Goal: Task Accomplishment & Management: Manage account settings

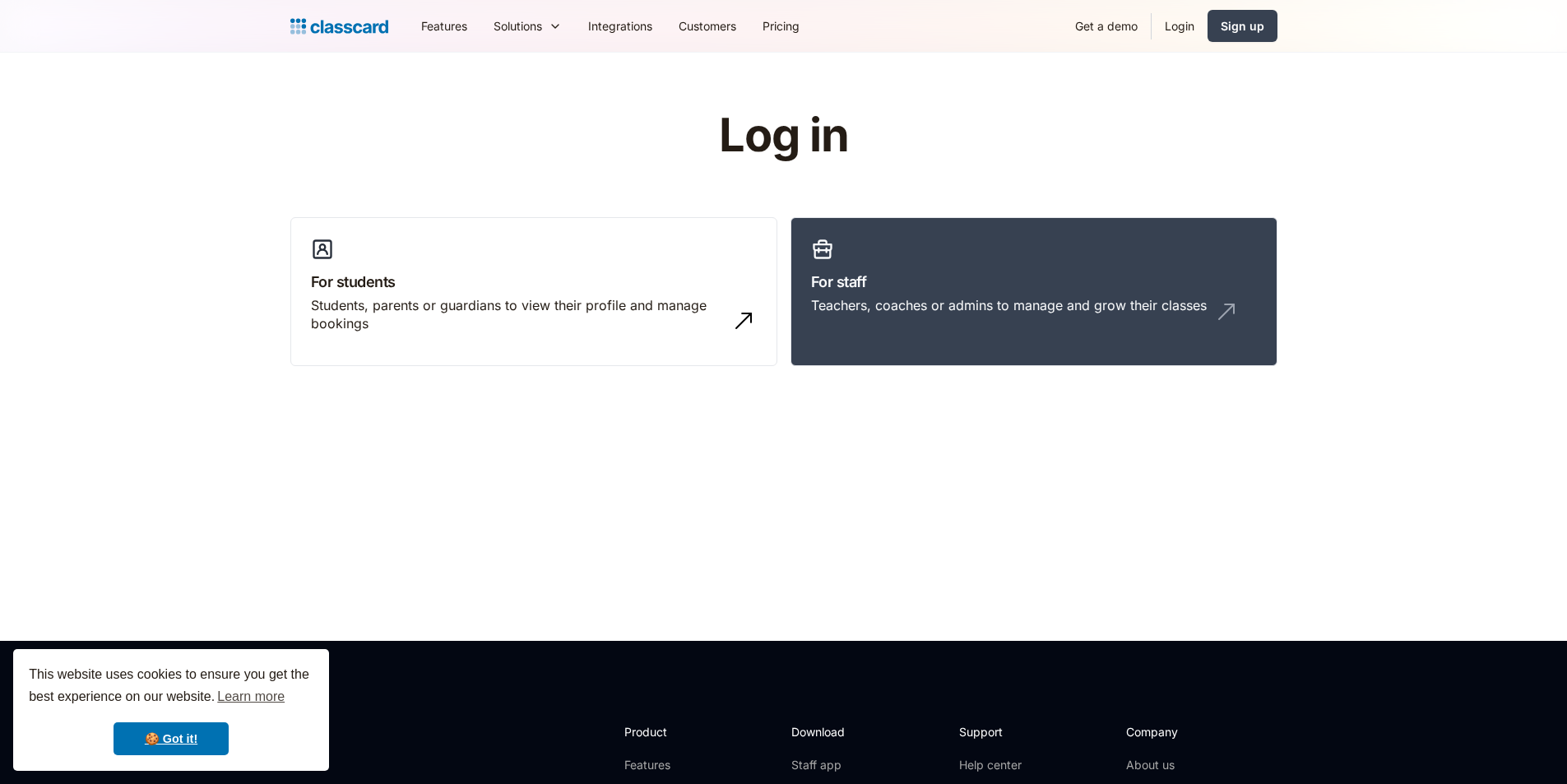
click at [1184, 26] on link "Login" at bounding box center [1179, 26] width 56 height 37
click at [1172, 22] on link "Login" at bounding box center [1179, 26] width 56 height 37
click at [464, 566] on header "Log in For students Students, parents or guardians to view their profile and ma…" at bounding box center [784, 346] width 1567 height 588
drag, startPoint x: 1169, startPoint y: 132, endPoint x: 933, endPoint y: 345, distance: 317.9
click at [1169, 136] on div "Log in For students Students, parents or guardians to view their profile and ma…" at bounding box center [784, 244] width 987 height 269
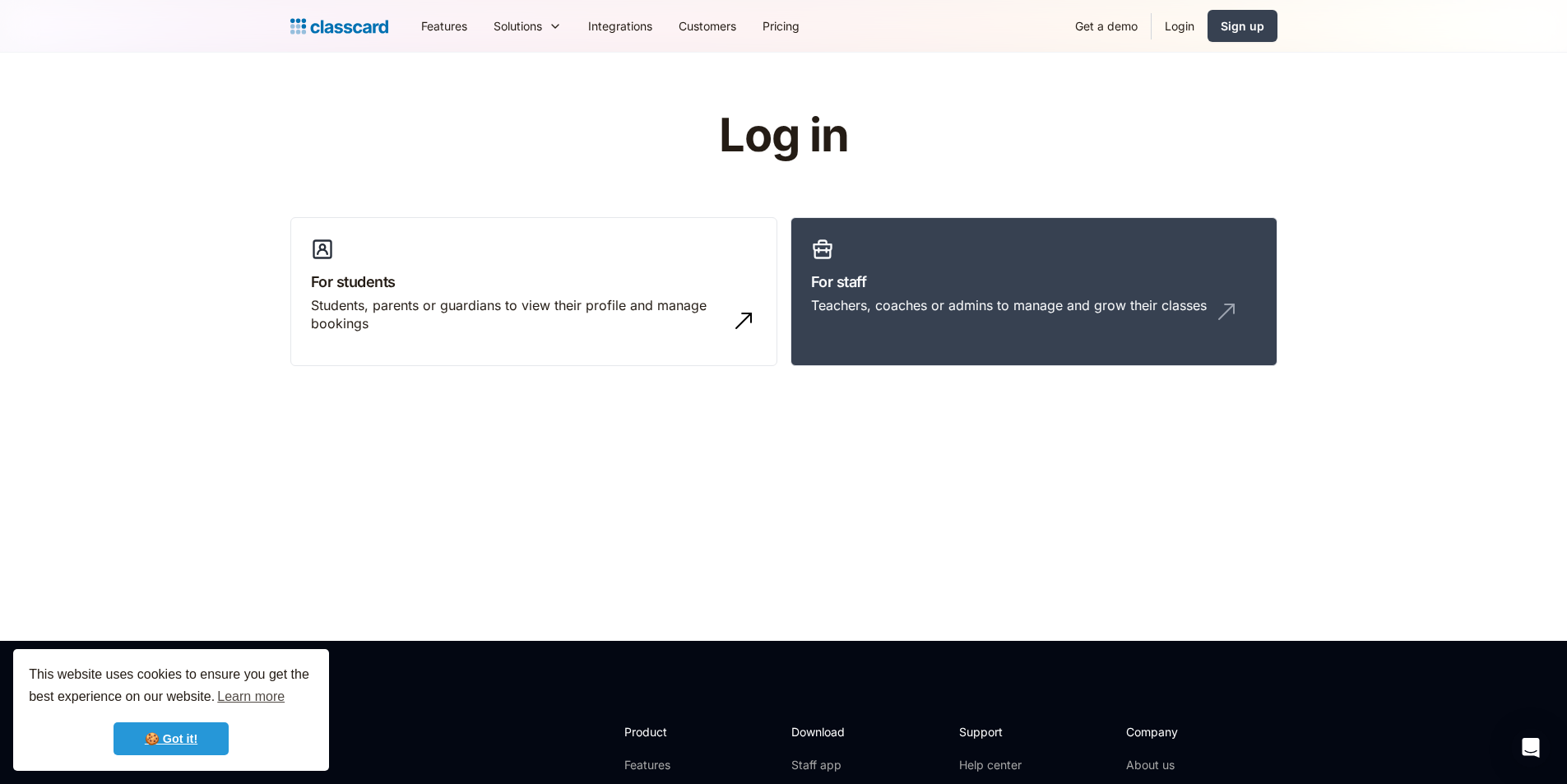
click at [207, 739] on link "🍪 Got it!" at bounding box center [172, 738] width 116 height 33
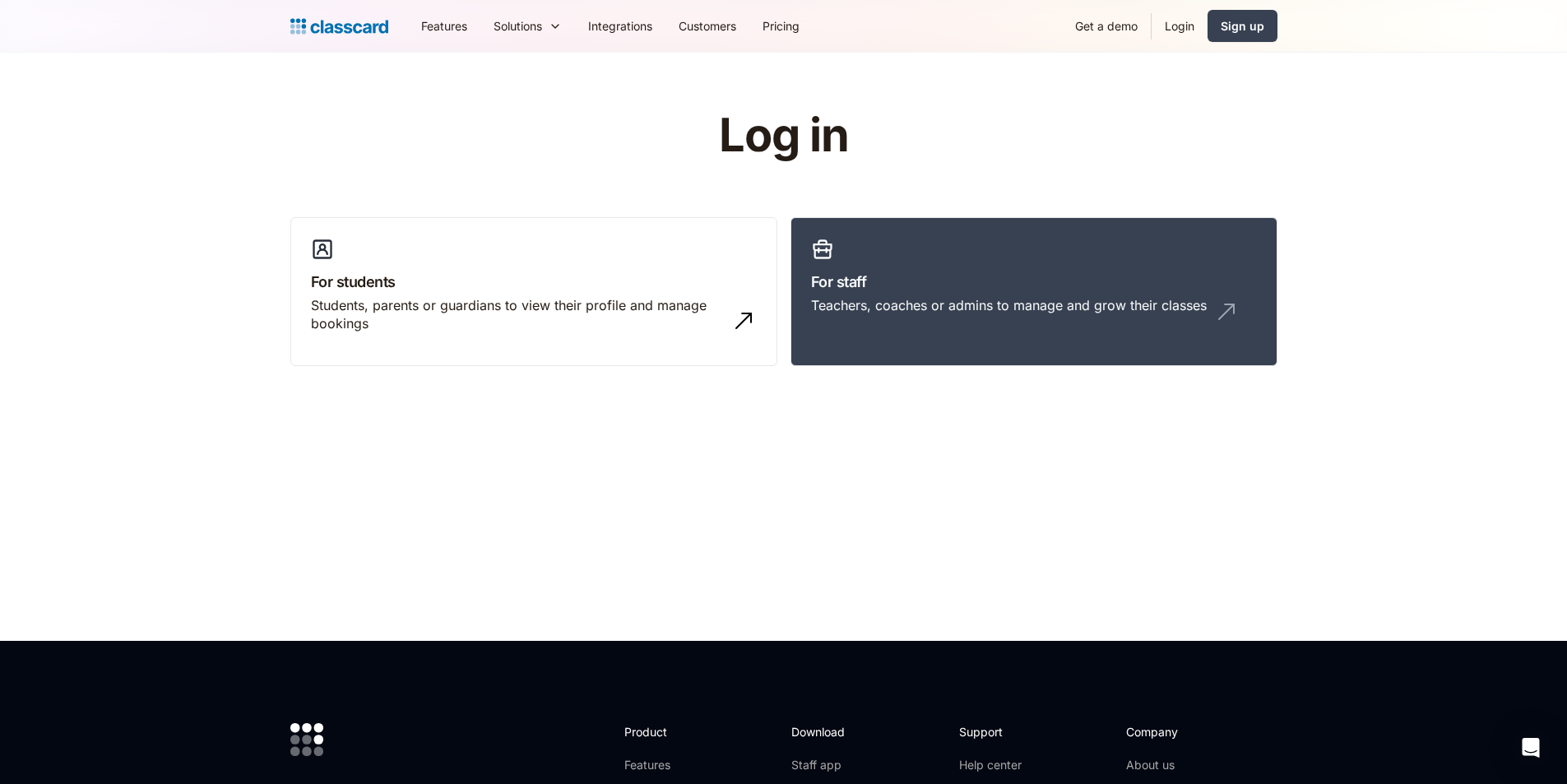
drag, startPoint x: 730, startPoint y: 468, endPoint x: 1158, endPoint y: 160, distance: 527.3
click at [738, 463] on header "Log in For students Students, parents or guardians to view their profile and ma…" at bounding box center [784, 346] width 1567 height 588
click at [1182, 25] on link "Login" at bounding box center [1179, 26] width 56 height 37
click at [1037, 126] on h1 "Log in" at bounding box center [783, 135] width 522 height 51
click at [1177, 21] on link "Login" at bounding box center [1179, 26] width 56 height 37
